Goal: Task Accomplishment & Management: Use online tool/utility

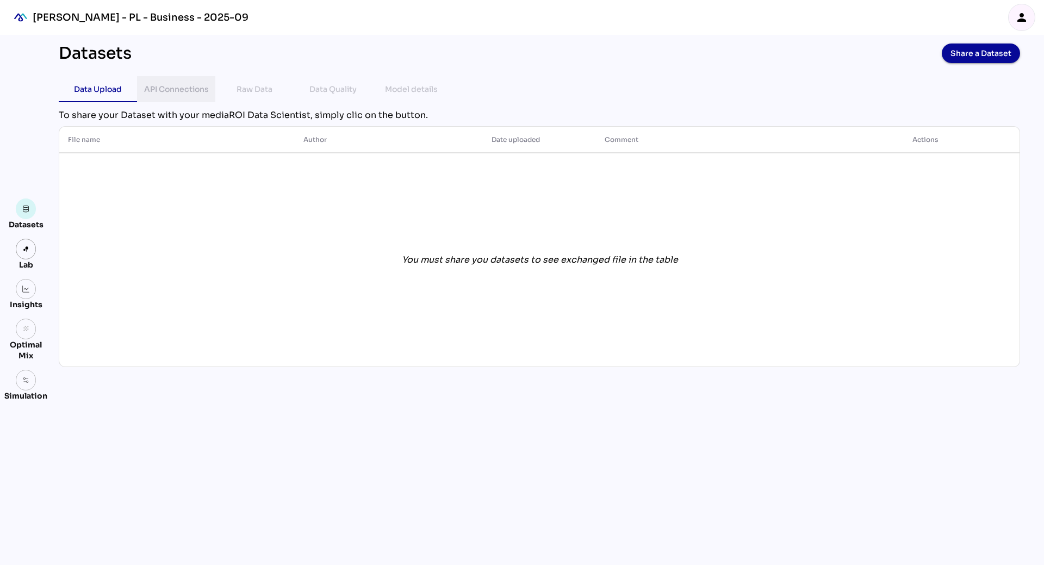
click at [179, 82] on div "API Connections" at bounding box center [176, 89] width 61 height 26
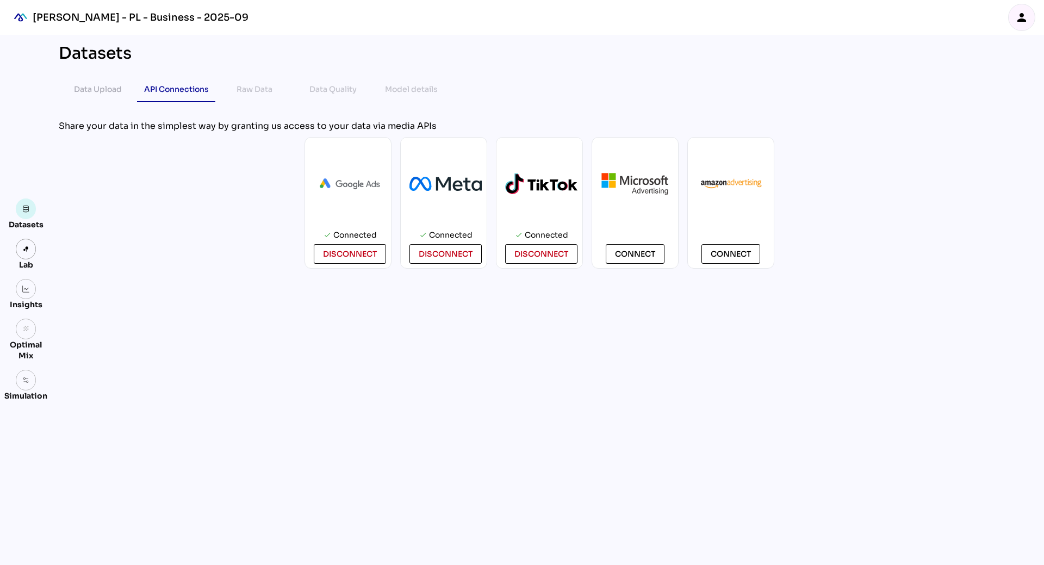
click at [252, 90] on div "Raw Data" at bounding box center [255, 89] width 36 height 13
click at [88, 89] on div "Data Upload" at bounding box center [98, 89] width 48 height 13
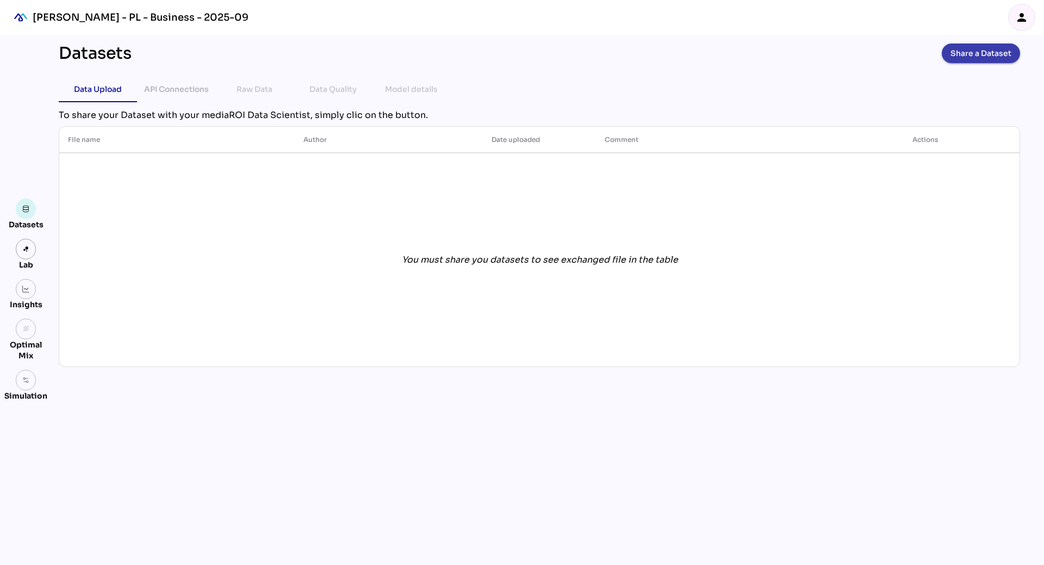
click at [958, 54] on span "Share a Dataset" at bounding box center [981, 53] width 61 height 15
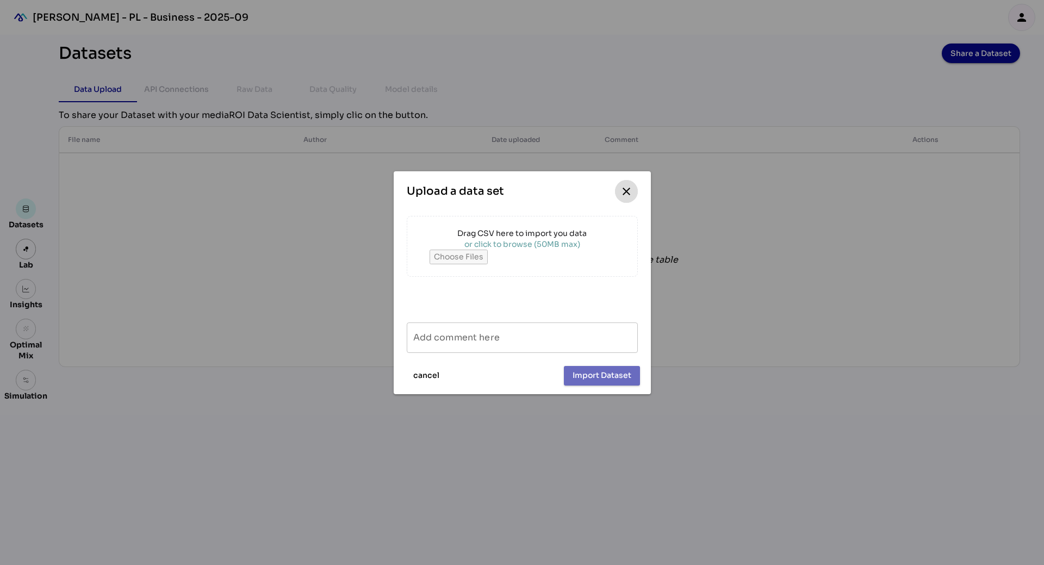
click at [724, 311] on div at bounding box center [522, 282] width 1044 height 565
